Goal: Transaction & Acquisition: Purchase product/service

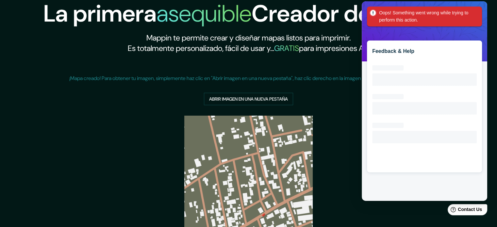
click at [332, 93] on div "¡Mapa creado! Para obtener tu imagen, simplemente haz clic en "Abrir imagen en …" at bounding box center [248, 84] width 358 height 41
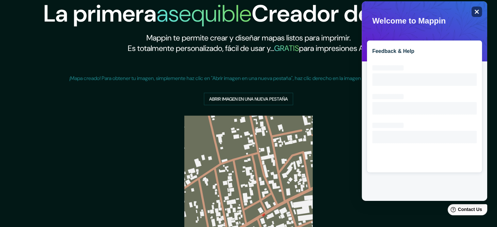
click at [474, 12] on icon "Close" at bounding box center [476, 11] width 5 height 5
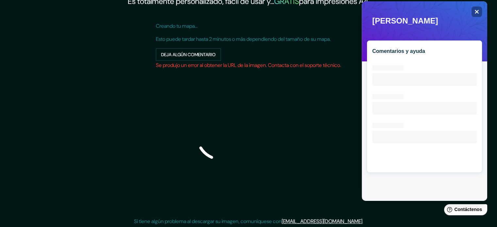
scroll to position [83, 0]
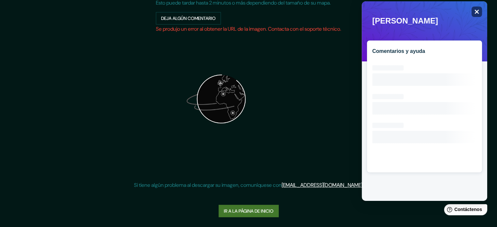
click at [478, 13] on icon at bounding box center [476, 12] width 4 height 4
